Goal: Task Accomplishment & Management: Complete application form

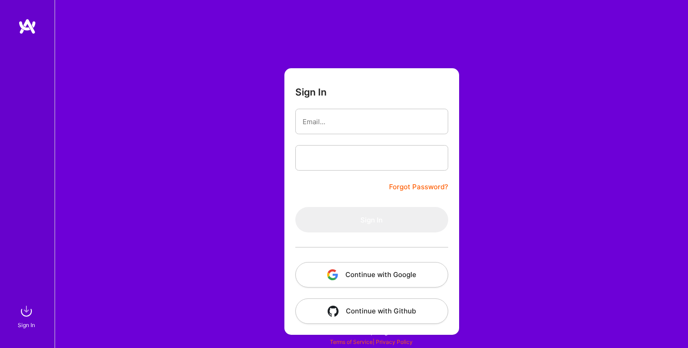
click at [335, 120] on input "email" at bounding box center [372, 121] width 138 height 23
type input "[EMAIL_ADDRESS][DOMAIN_NAME]"
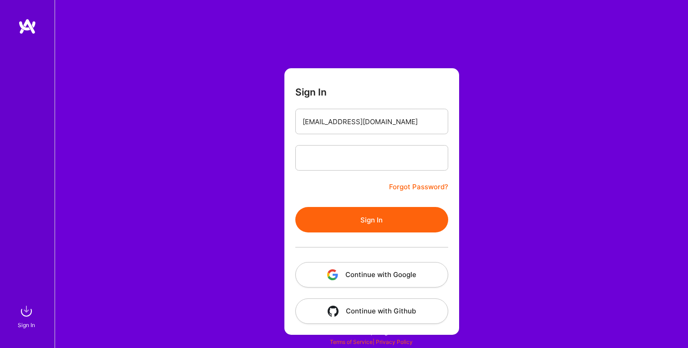
click at [385, 214] on button "Sign In" at bounding box center [371, 219] width 153 height 25
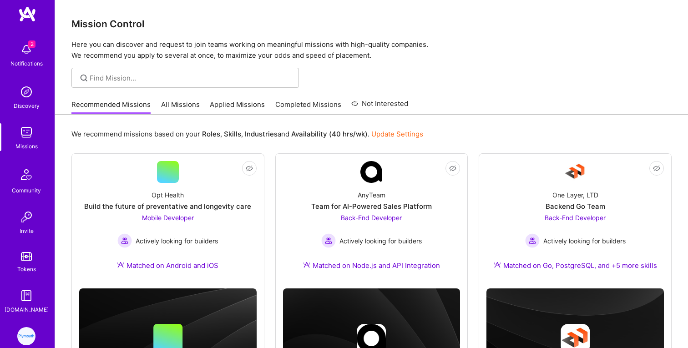
scroll to position [333, 0]
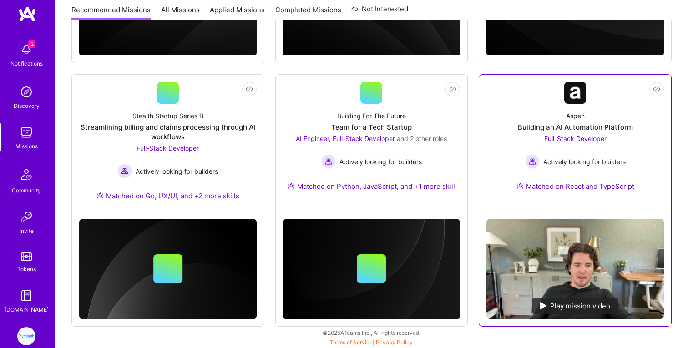
click at [585, 124] on div "Building an AI Automation Platform" at bounding box center [575, 127] width 115 height 10
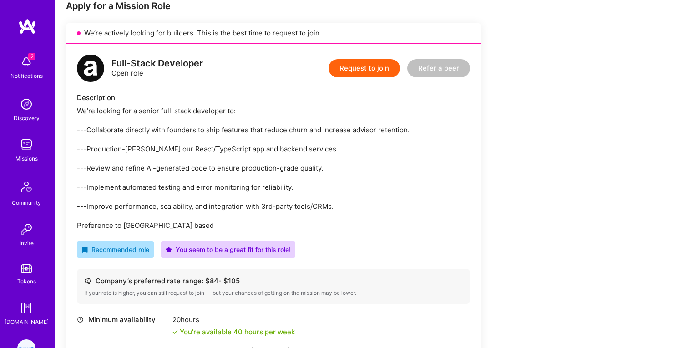
scroll to position [193, 0]
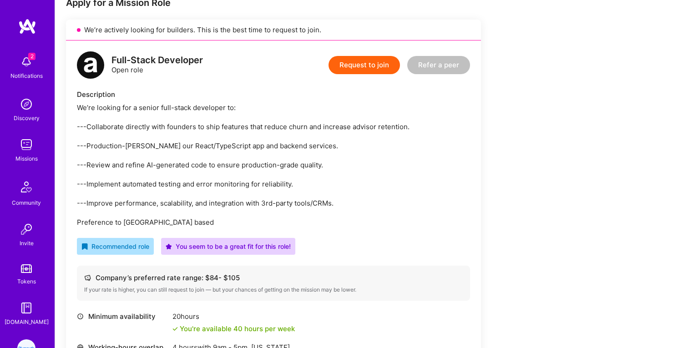
click at [349, 59] on button "Request to join" at bounding box center [364, 65] width 71 height 18
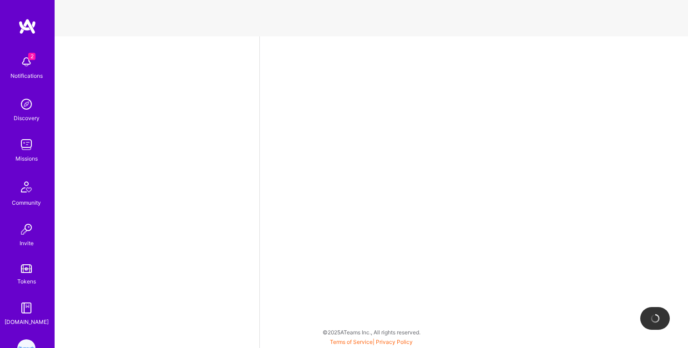
select select "CA"
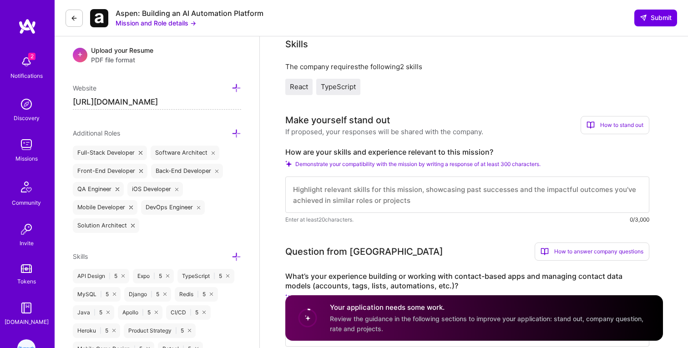
scroll to position [305, 0]
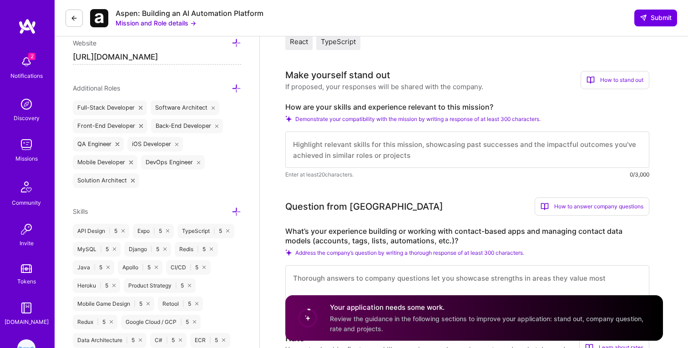
click at [428, 158] on textarea at bounding box center [467, 150] width 364 height 36
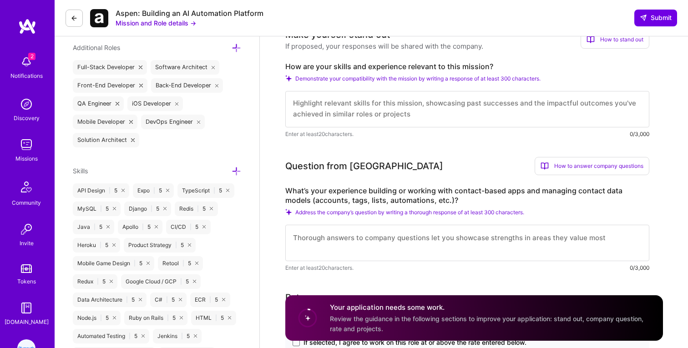
scroll to position [348, 0]
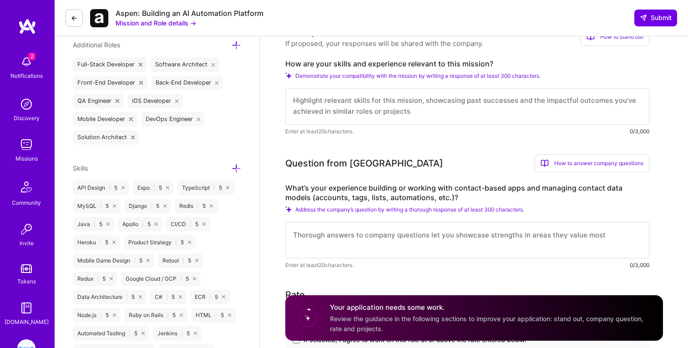
paste textarea "I'm a senior full-stack engineer with extensive experience in React, TypeScript…"
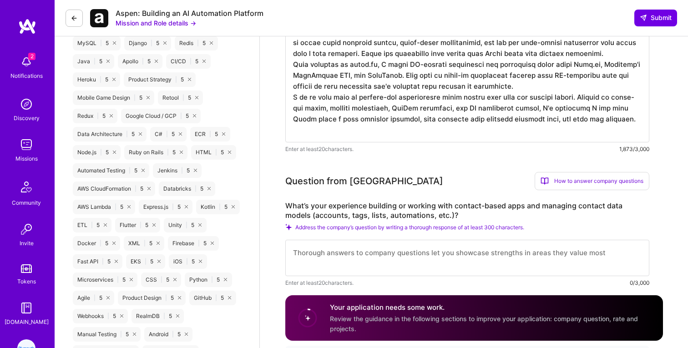
scroll to position [545, 0]
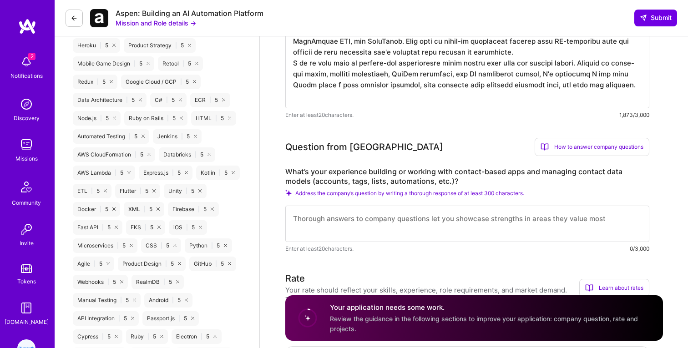
type textarea "I'm a senior full-stack engineer with extensive experience in React, TypeScript…"
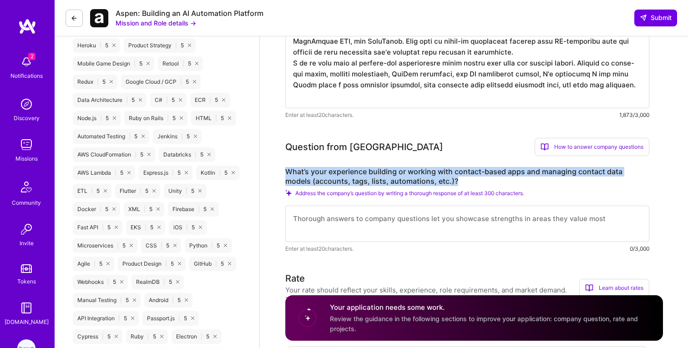
drag, startPoint x: 433, startPoint y: 177, endPoint x: 275, endPoint y: 164, distance: 158.9
copy label "What’s your experience building or working with contact-based apps and managing…"
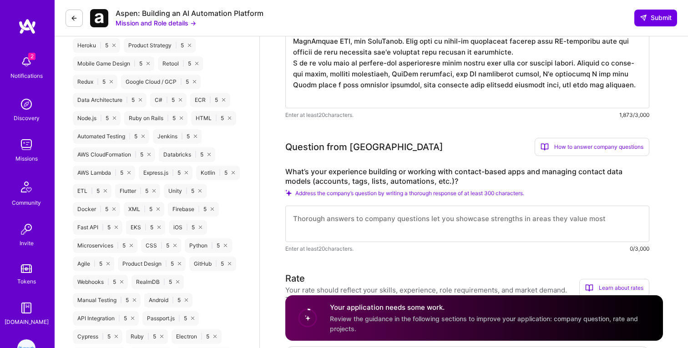
click at [352, 215] on textarea at bounding box center [467, 224] width 364 height 36
paste textarea "I've spent a lot of time building contact-based applications and figuring out h…"
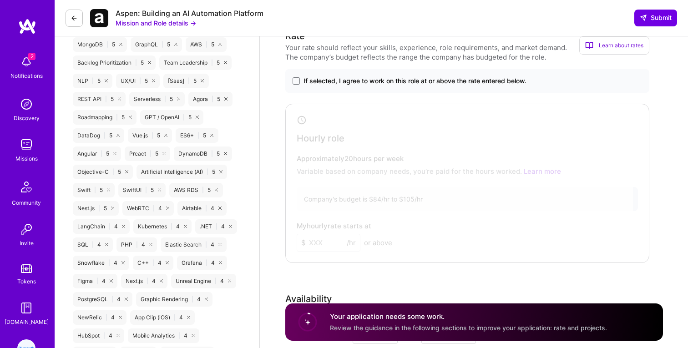
scroll to position [950, 0]
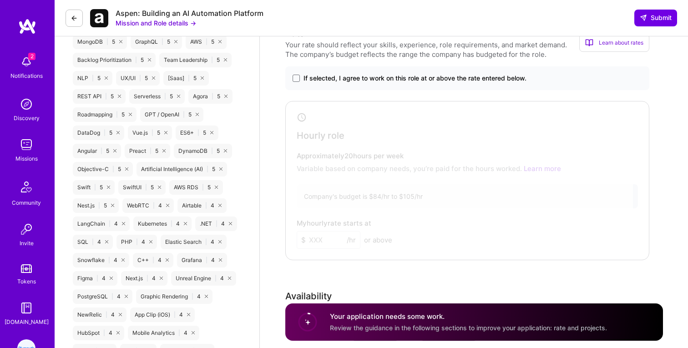
type textarea "I've spent a lot of time building contact-based applications and figuring out h…"
click at [304, 78] on span "If selected, I agree to work on this role at or above the rate entered below." at bounding box center [415, 78] width 223 height 9
click at [0, 0] on input "If selected, I agree to work on this role at or above the rate entered below." at bounding box center [0, 0] width 0 height 0
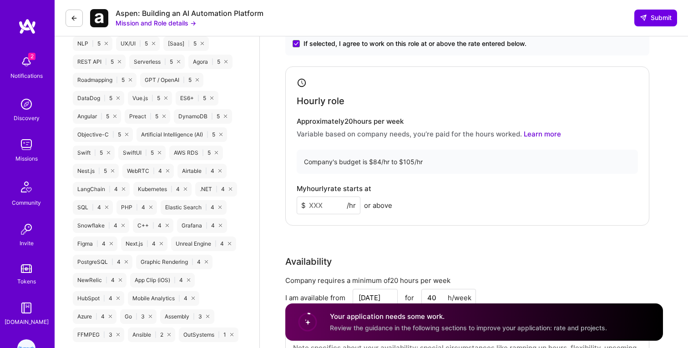
scroll to position [988, 0]
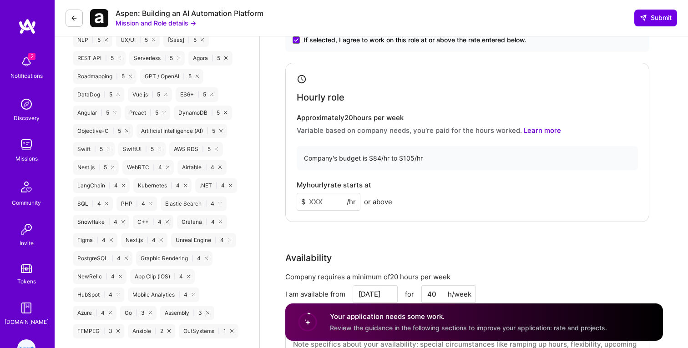
click at [325, 199] on input at bounding box center [329, 202] width 64 height 18
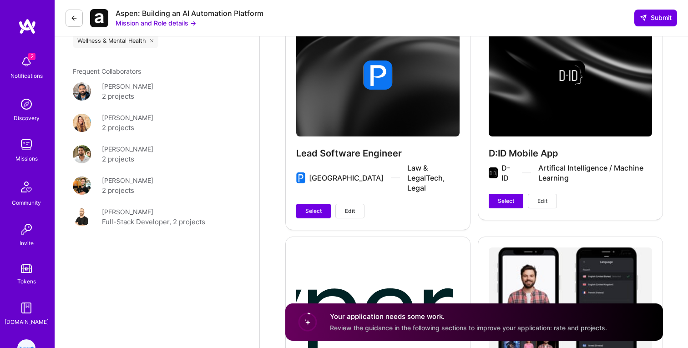
scroll to position [1568, 0]
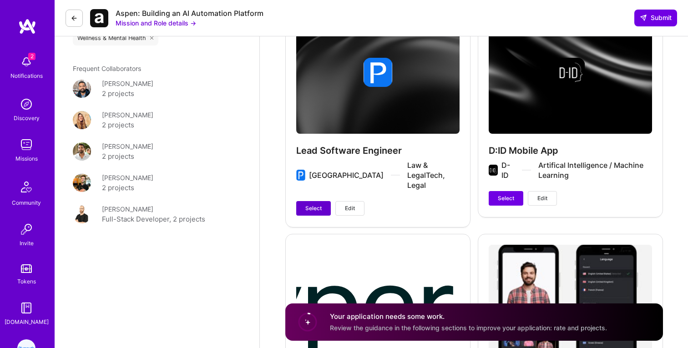
type input "105"
click at [315, 204] on span "Select" at bounding box center [313, 208] width 16 height 8
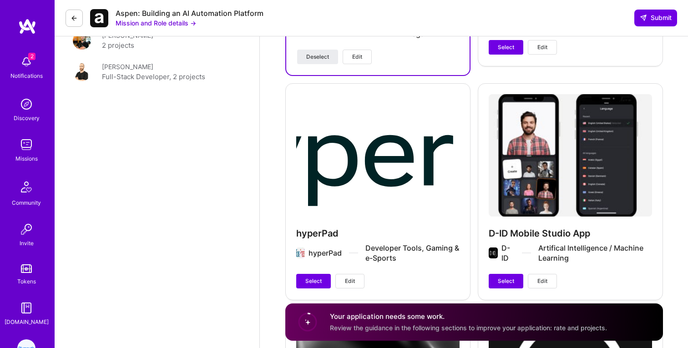
scroll to position [1734, 0]
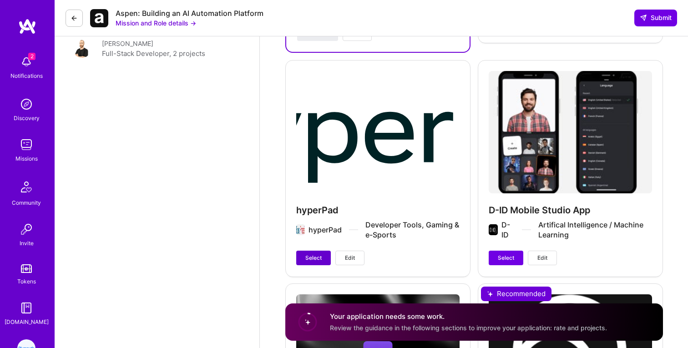
click at [316, 254] on span "Select" at bounding box center [313, 258] width 16 height 8
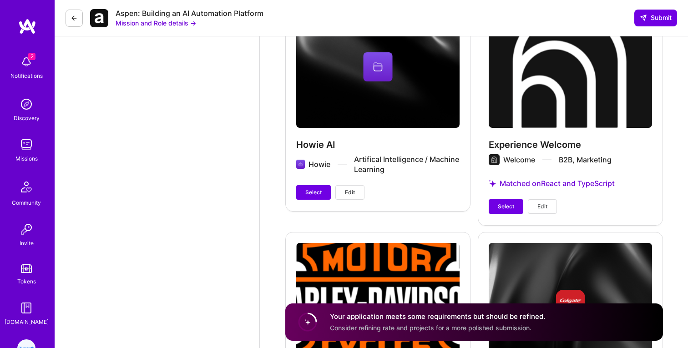
scroll to position [2033, 0]
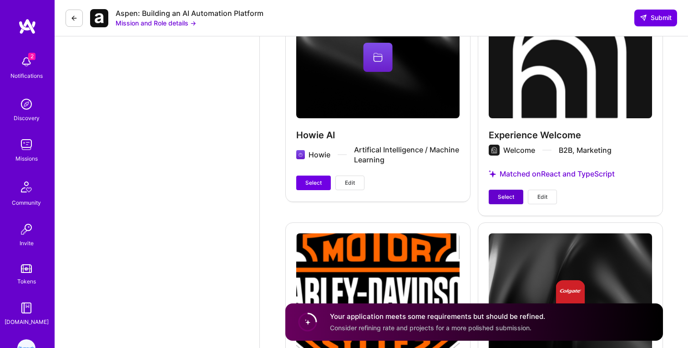
click at [502, 193] on span "Select" at bounding box center [506, 197] width 16 height 8
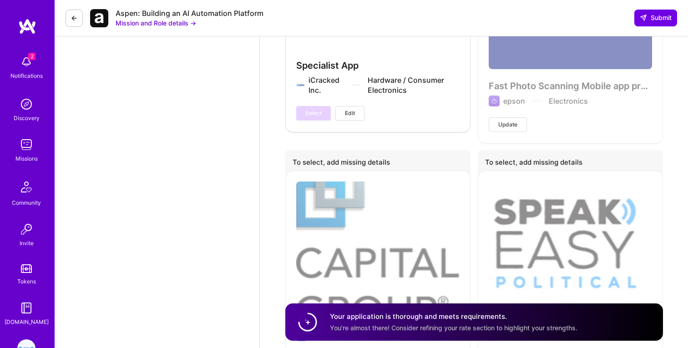
scroll to position [3511, 0]
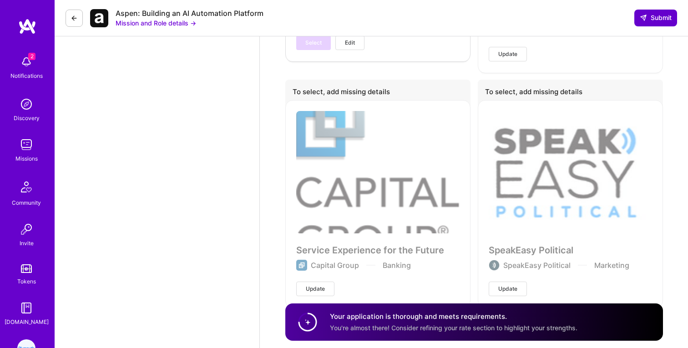
click at [651, 16] on span "Submit" at bounding box center [656, 17] width 32 height 9
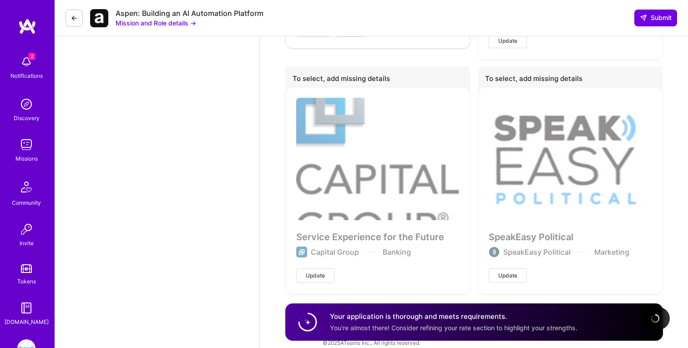
scroll to position [3387, 0]
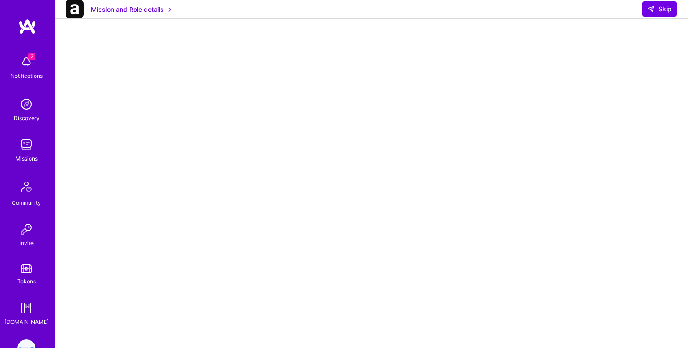
scroll to position [164, 0]
select select "CA"
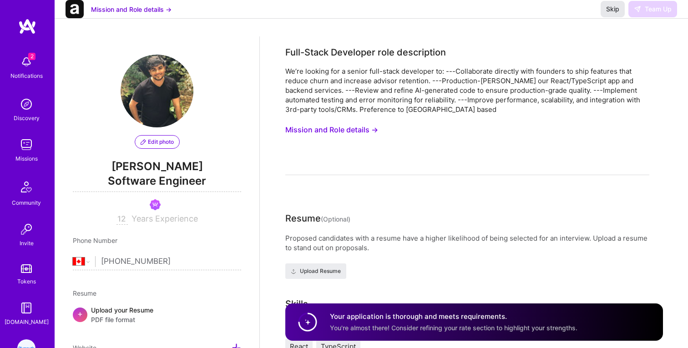
click at [619, 17] on button "Skip" at bounding box center [613, 9] width 24 height 16
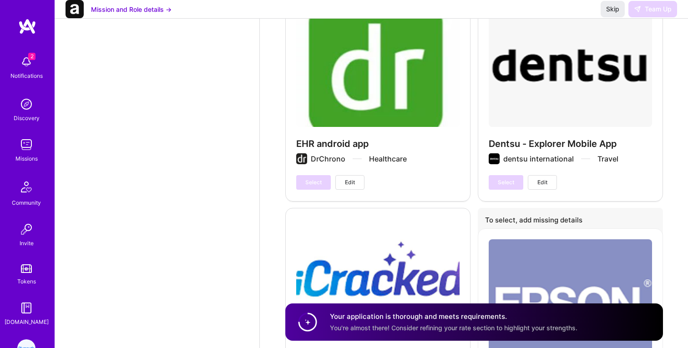
scroll to position [3473, 0]
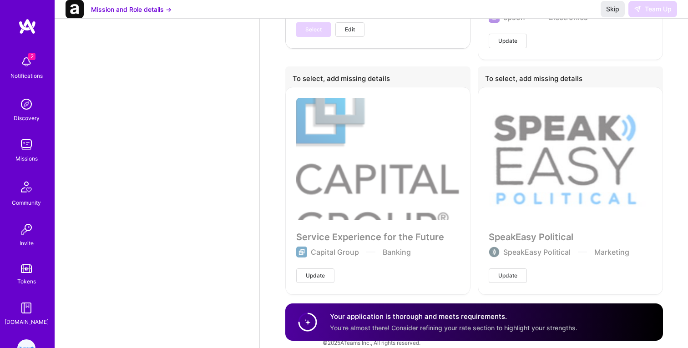
click at [475, 329] on span "You're almost there! Consider refining your rate section to highlight your stre…" at bounding box center [454, 328] width 248 height 8
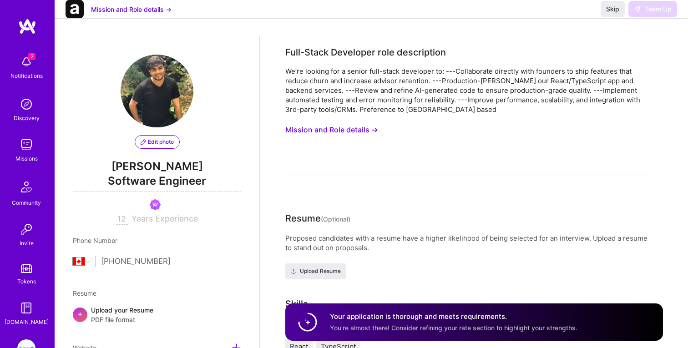
scroll to position [59, 0]
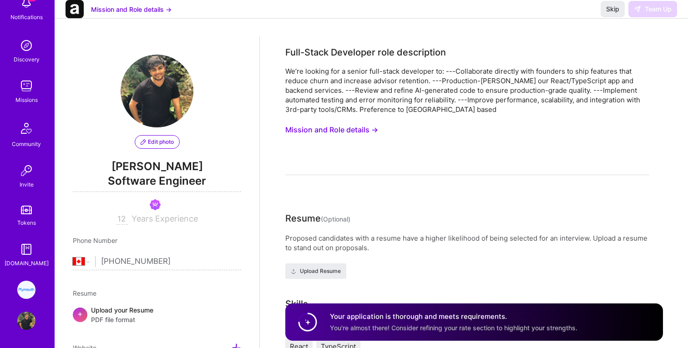
click at [28, 86] on img at bounding box center [26, 86] width 18 height 18
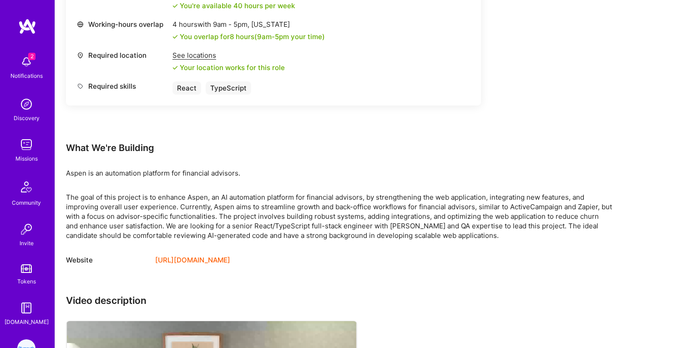
scroll to position [524, 0]
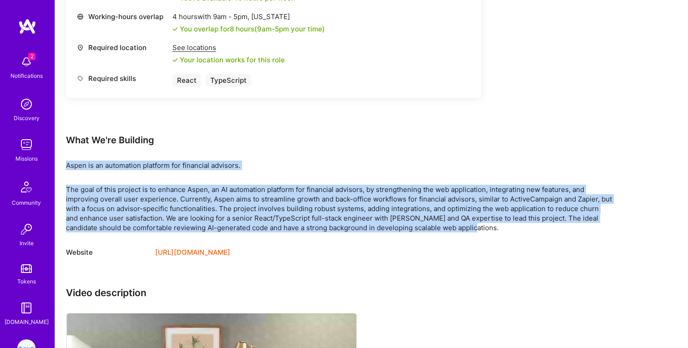
drag, startPoint x: 483, startPoint y: 232, endPoint x: 65, endPoint y: 161, distance: 423.9
click at [65, 161] on div "Earn tokens for inviting a new A.Teamer to this mission Do you know the perfect…" at bounding box center [371, 49] width 633 height 903
copy div "Aspen is an automation platform for financial advisors. The goal of this projec…"
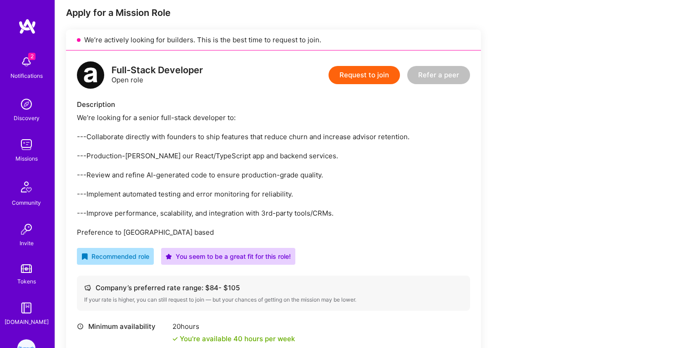
scroll to position [191, 0]
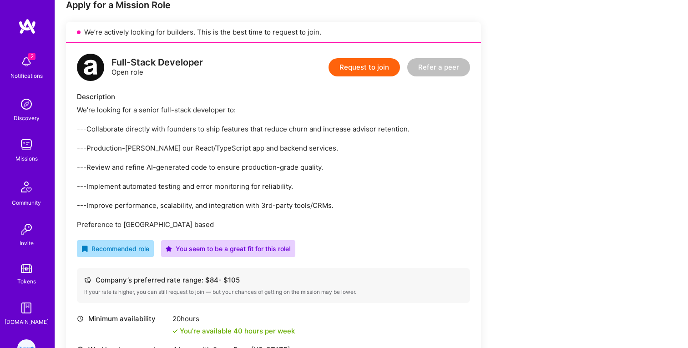
click at [285, 221] on div "We’re looking for a senior full-stack developer to: ---Collaborate directly wit…" at bounding box center [273, 167] width 393 height 124
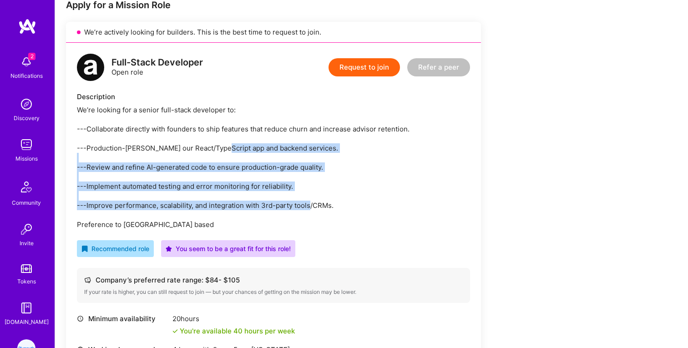
drag, startPoint x: 250, startPoint y: 219, endPoint x: 220, endPoint y: 149, distance: 76.0
click at [220, 149] on div "We’re looking for a senior full-stack developer to: ---Collaborate directly wit…" at bounding box center [273, 167] width 393 height 124
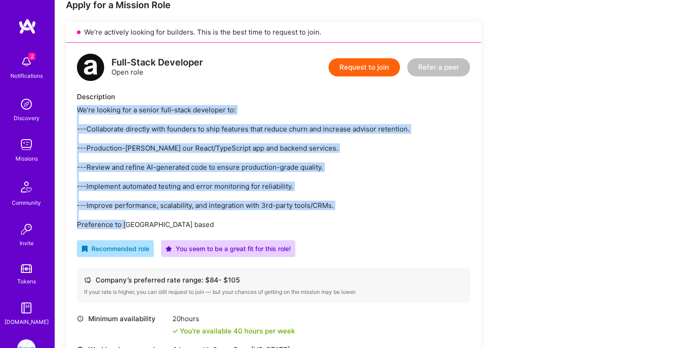
drag, startPoint x: 174, startPoint y: 222, endPoint x: 75, endPoint y: 103, distance: 154.5
click at [75, 103] on div "Full-Stack Developer Open role Request to join Refer a peer Description We’re l…" at bounding box center [273, 237] width 415 height 388
copy div "We’re looking for a senior full-stack developer to: ---Collaborate directly wit…"
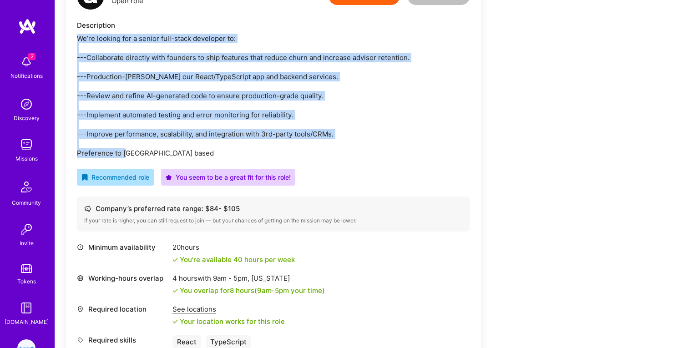
scroll to position [128, 0]
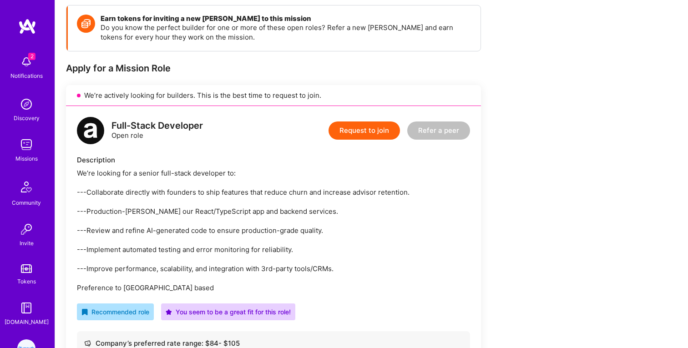
click at [354, 155] on div "Description" at bounding box center [273, 160] width 393 height 10
click at [362, 127] on button "Request to join" at bounding box center [364, 131] width 71 height 18
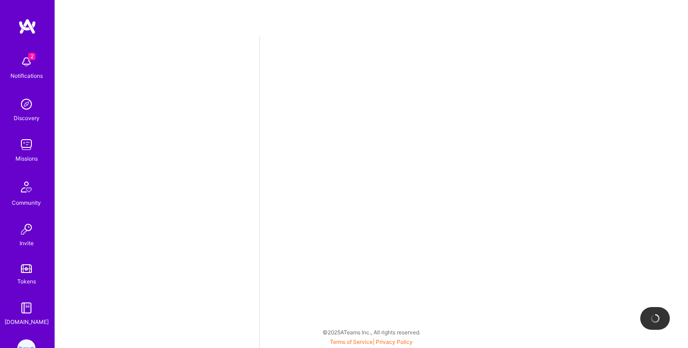
select select "CA"
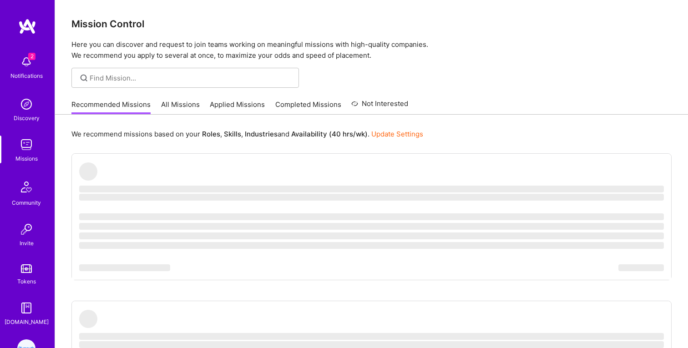
click at [216, 103] on link "Applied Missions" at bounding box center [237, 107] width 55 height 15
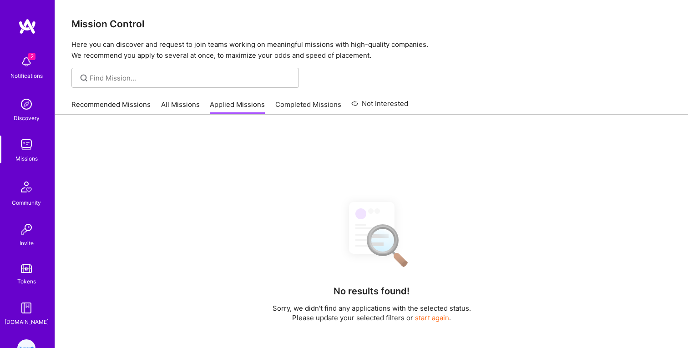
click at [251, 163] on div "No results found! Sorry, we didn't find any applications with the selected stat…" at bounding box center [371, 299] width 633 height 369
